Goal: Task Accomplishment & Management: Manage account settings

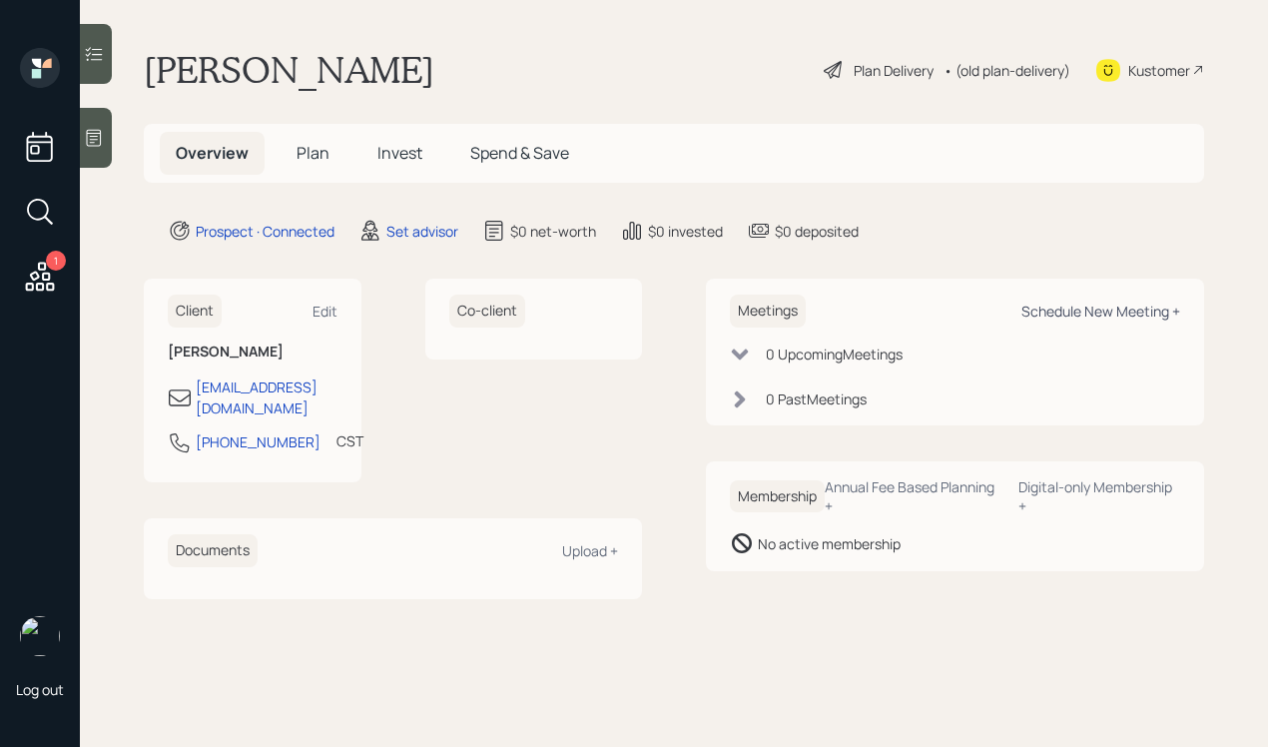
click at [1070, 308] on div "Schedule New Meeting +" at bounding box center [1100, 310] width 159 height 19
select select "round-robin"
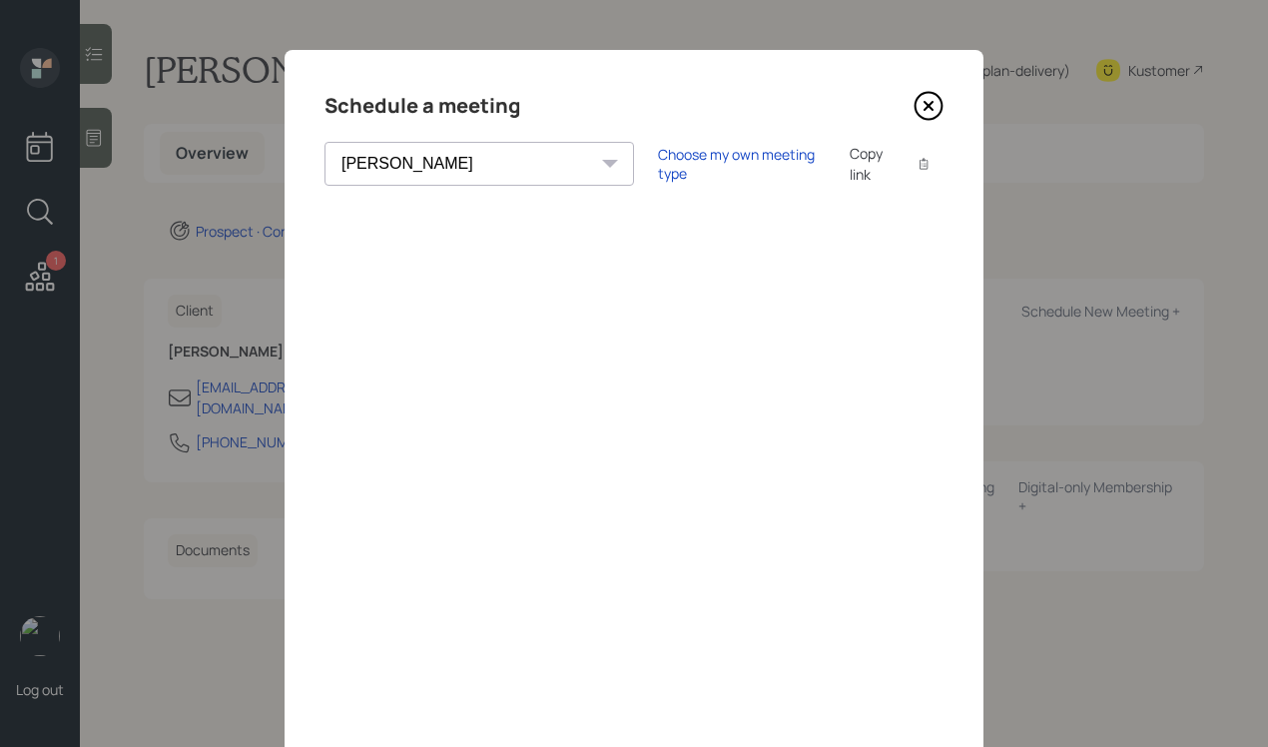
click at [919, 105] on icon at bounding box center [928, 106] width 30 height 30
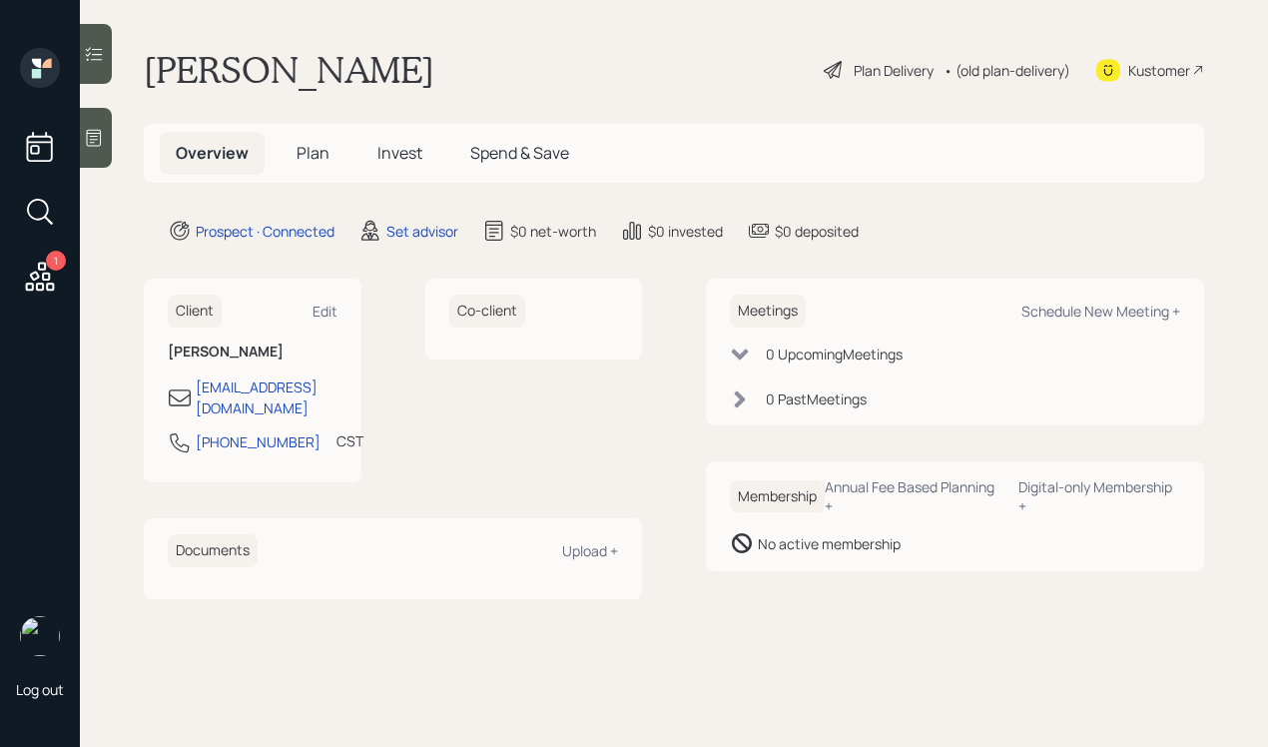
click at [87, 127] on div at bounding box center [96, 138] width 32 height 60
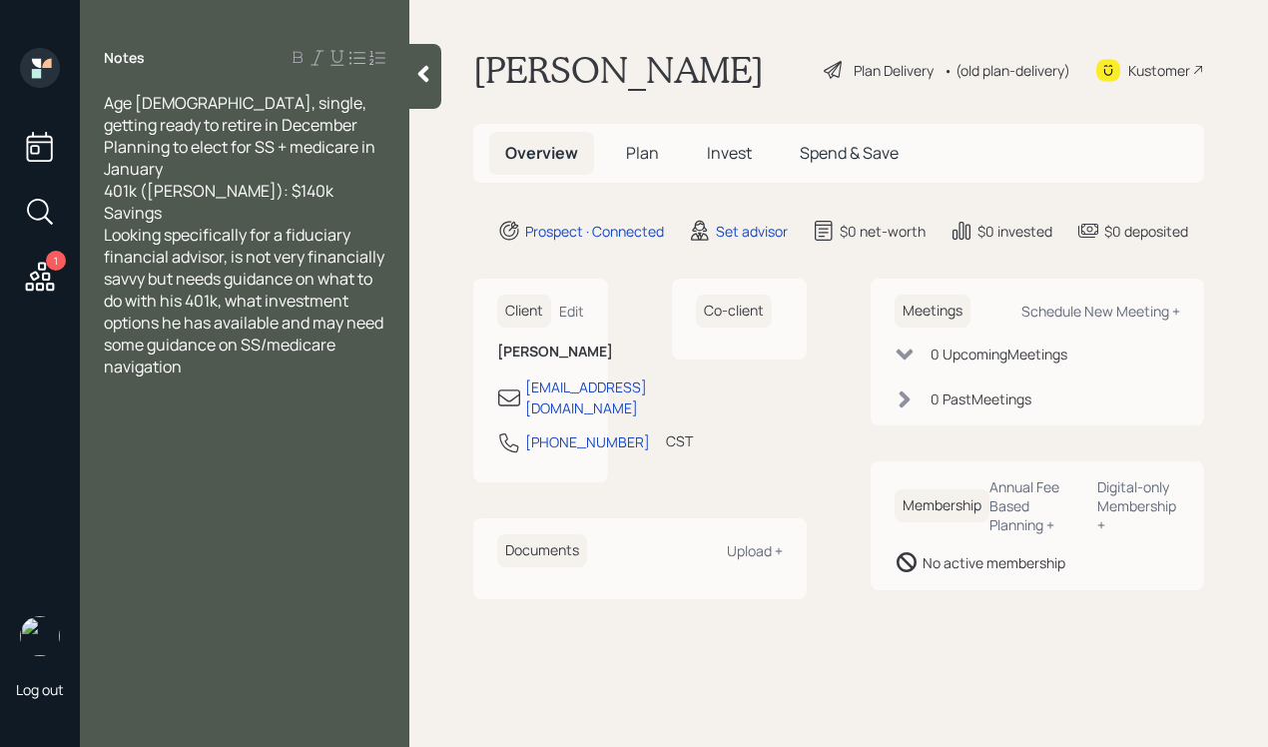
click at [328, 208] on div "Savings" at bounding box center [244, 213] width 281 height 22
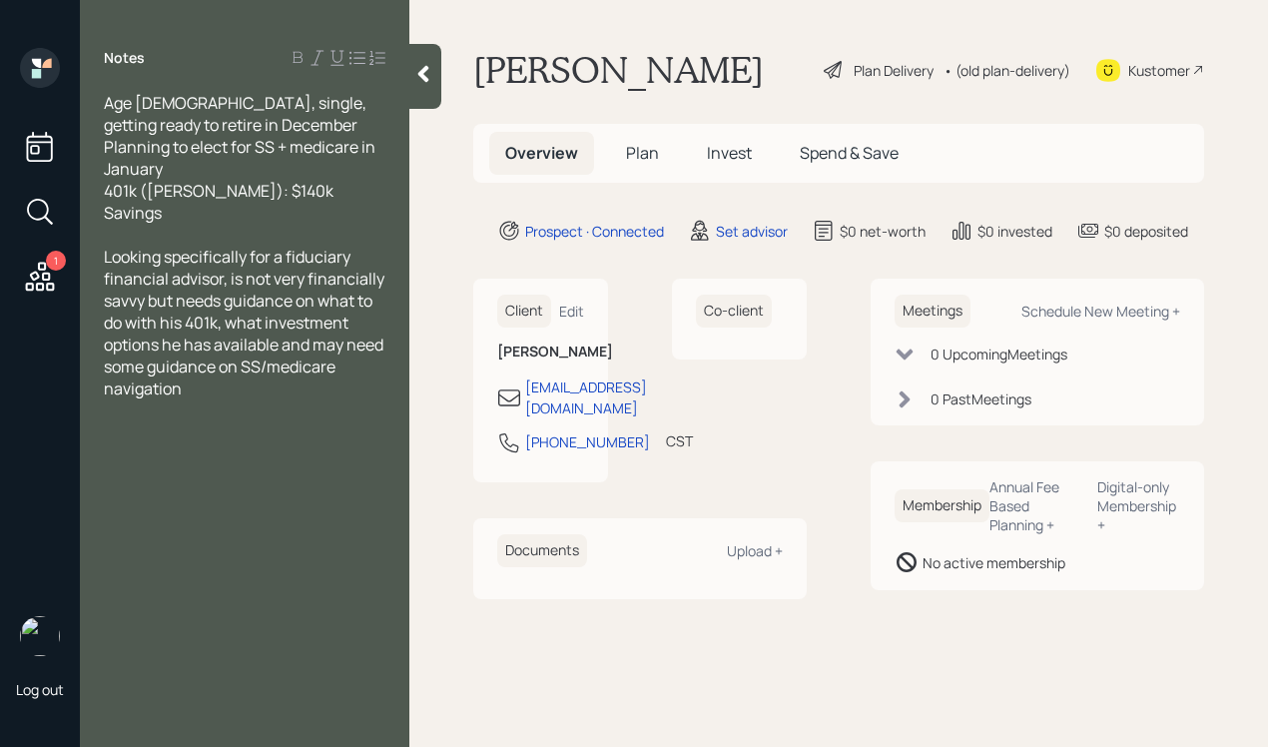
click at [417, 93] on div at bounding box center [425, 76] width 32 height 65
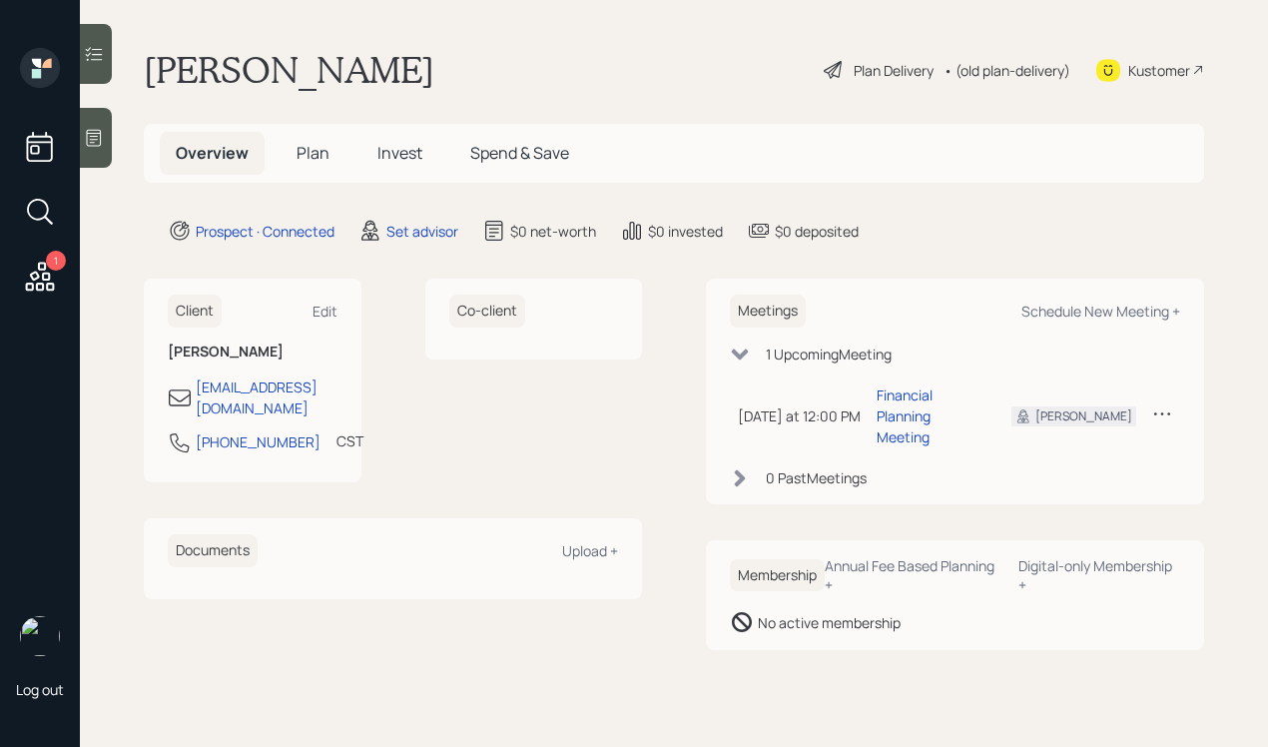
click at [98, 134] on icon at bounding box center [94, 138] width 20 height 20
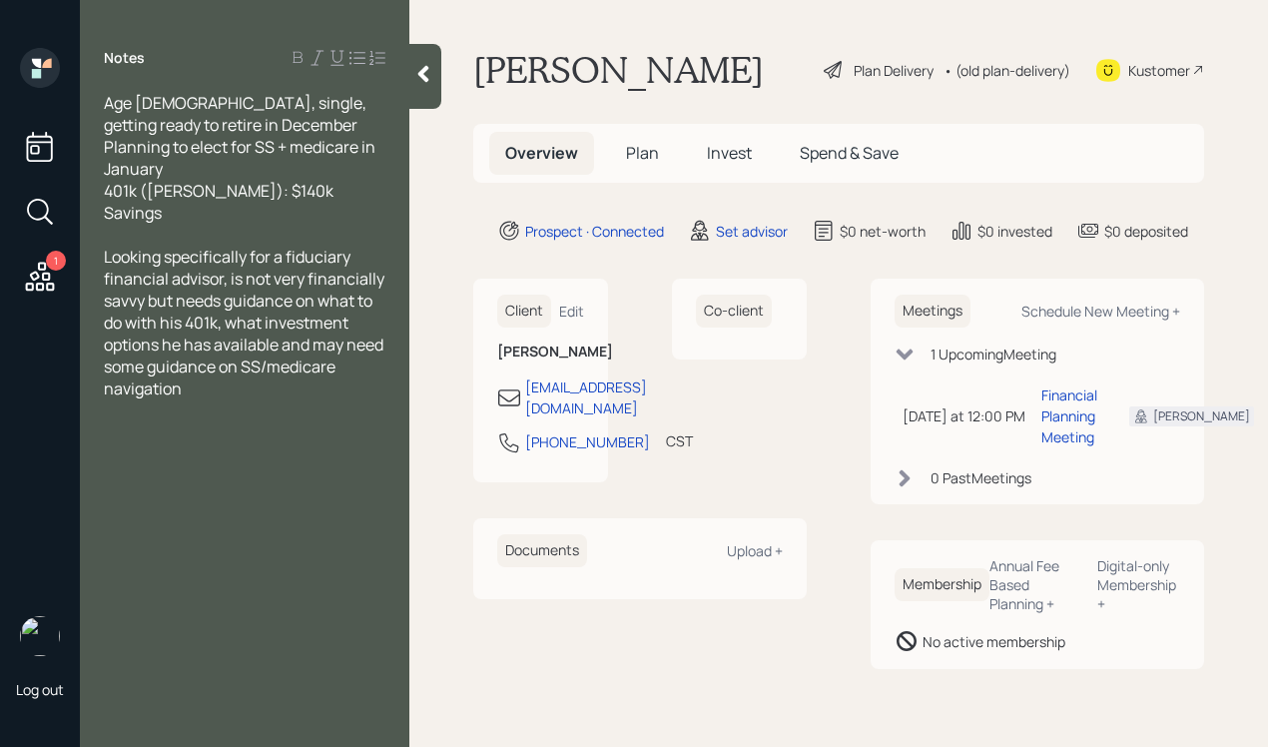
click at [427, 77] on icon at bounding box center [423, 74] width 20 height 20
